Goal: Task Accomplishment & Management: Manage account settings

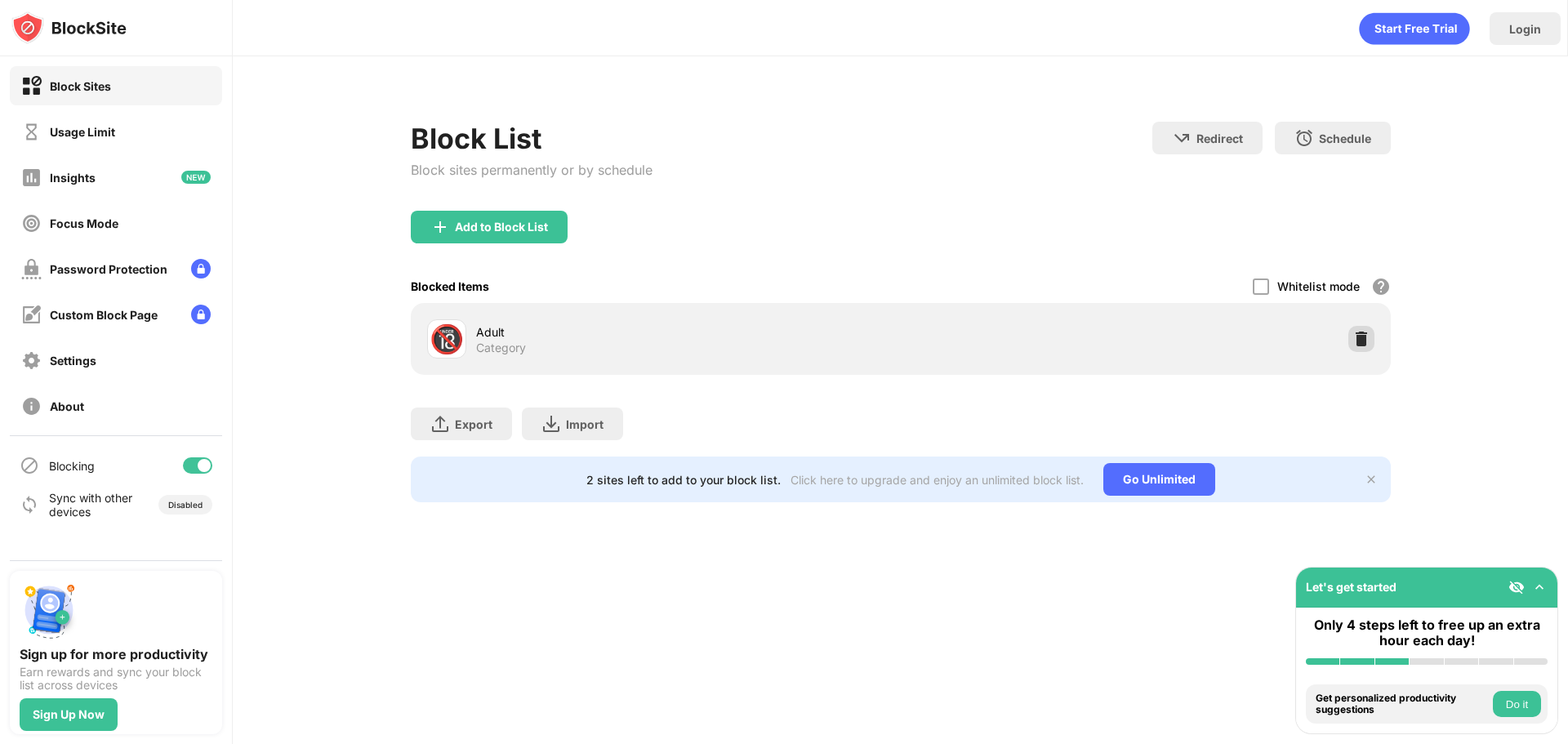
click at [1381, 339] on div "🔞 Adult Category" at bounding box center [900, 339] width 960 height 52
click at [1359, 341] on img at bounding box center [1361, 339] width 16 height 16
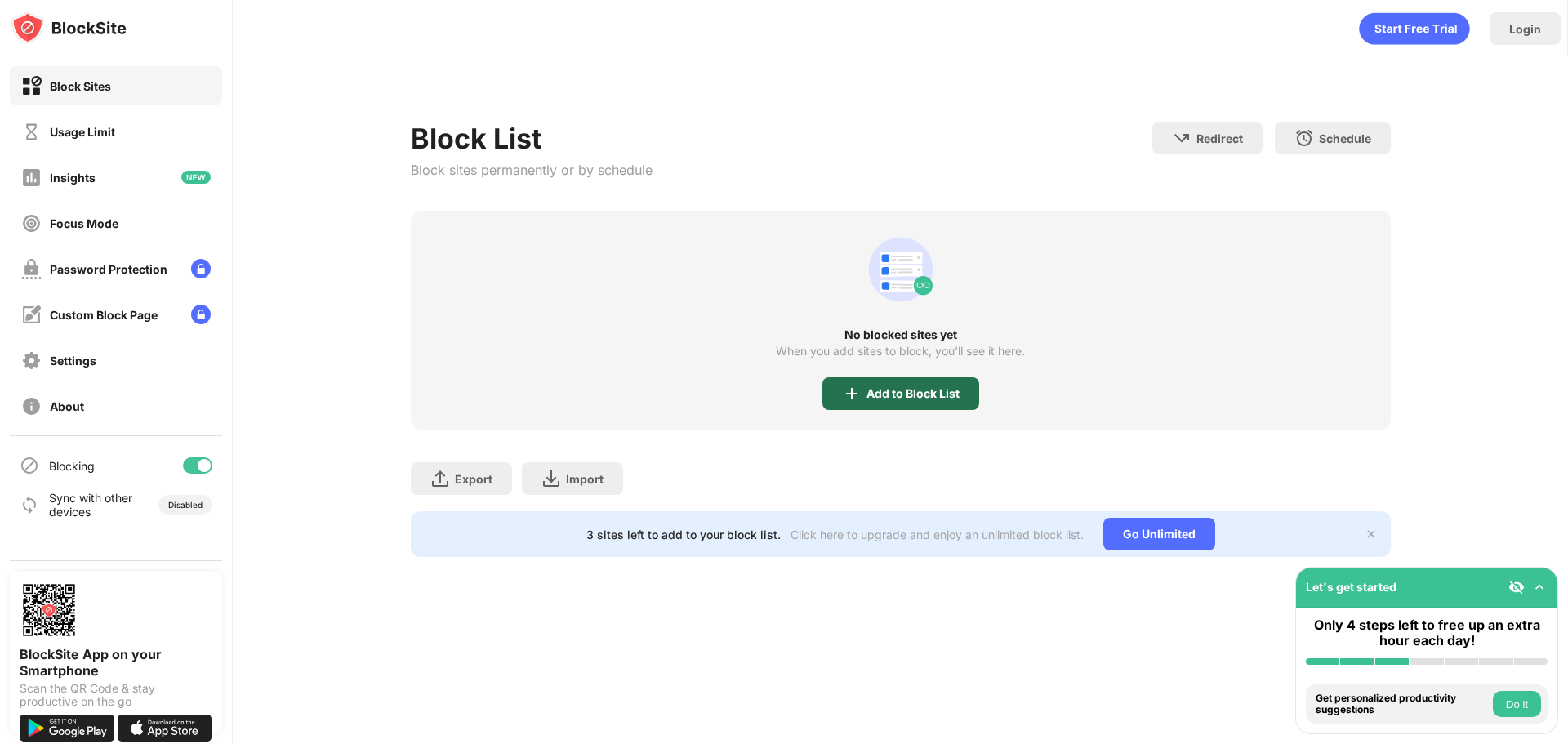
click at [886, 379] on div "Add to Block List" at bounding box center [901, 394] width 157 height 33
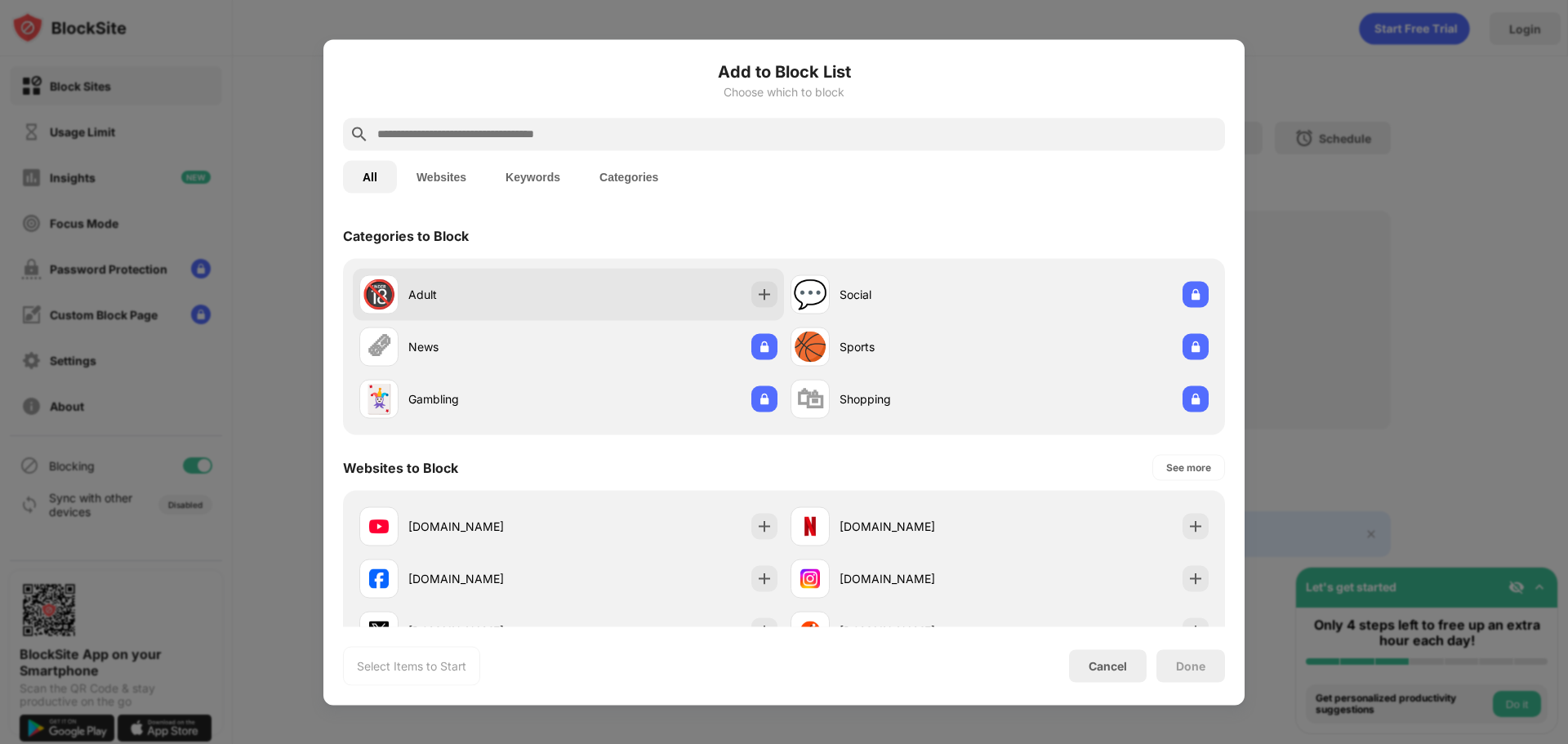
click at [745, 287] on div "🔞 Adult" at bounding box center [568, 294] width 431 height 52
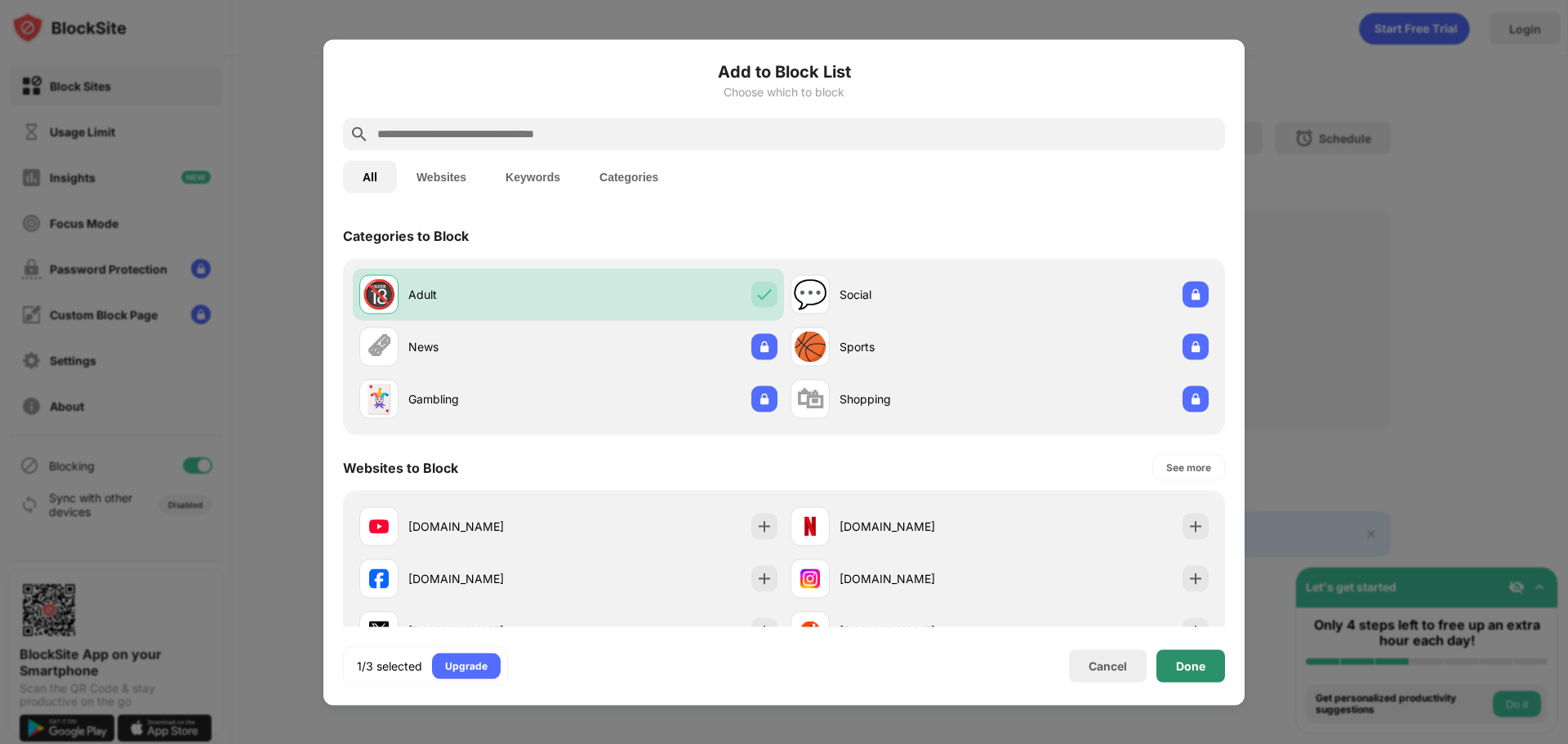
click at [1195, 663] on div "Done" at bounding box center [1191, 665] width 30 height 13
